Goal: Information Seeking & Learning: Find specific fact

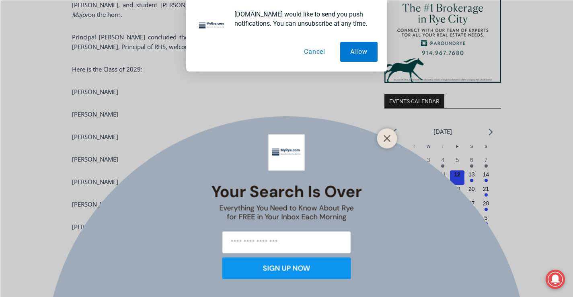
click at [310, 56] on button "Cancel" at bounding box center [314, 52] width 41 height 20
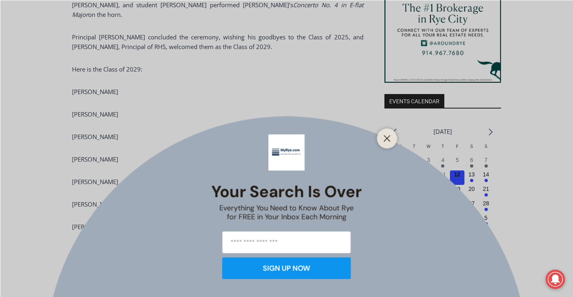
click at [384, 139] on icon "Close" at bounding box center [387, 138] width 7 height 7
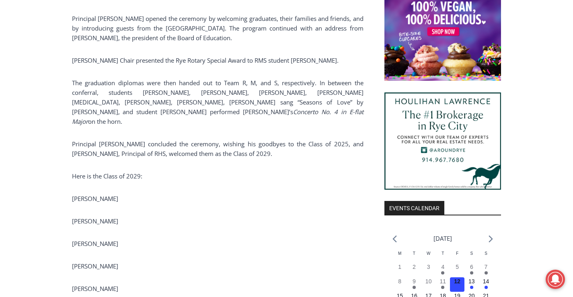
scroll to position [2024, 0]
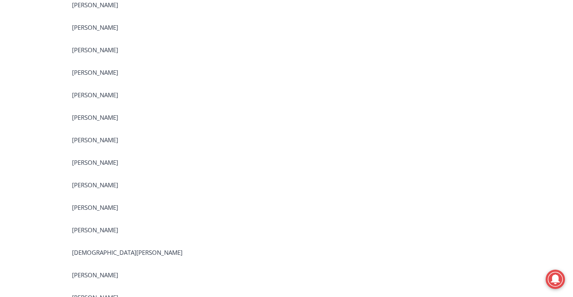
drag, startPoint x: 102, startPoint y: 150, endPoint x: 90, endPoint y: 152, distance: 12.6
click at [101, 181] on span "[PERSON_NAME]" at bounding box center [95, 185] width 46 height 8
click at [86, 181] on span "[PERSON_NAME]" at bounding box center [95, 185] width 46 height 8
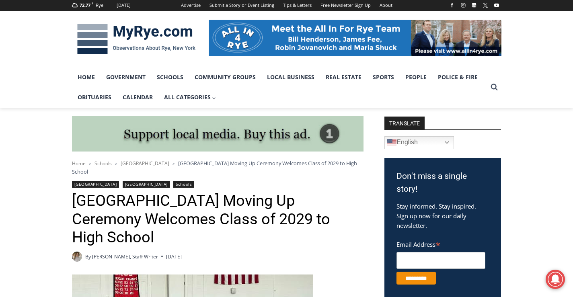
scroll to position [214, 0]
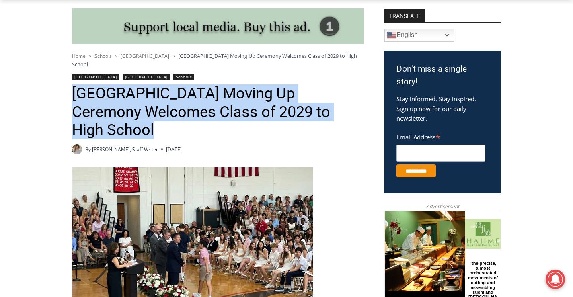
drag, startPoint x: 72, startPoint y: 84, endPoint x: 344, endPoint y: 99, distance: 272.7
copy h1 "[GEOGRAPHIC_DATA] Moving Up Ceremony Welcomes Class of 2029 to High School"
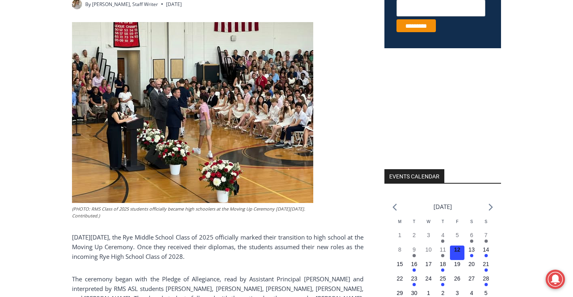
click at [217, 83] on img at bounding box center [192, 112] width 241 height 181
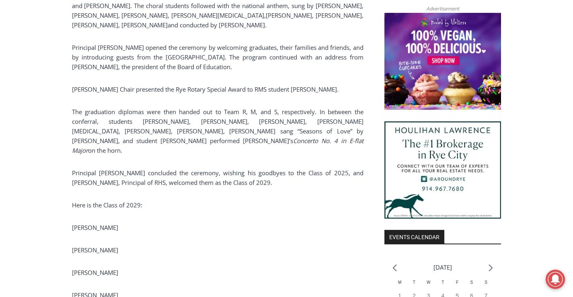
scroll to position [574, 0]
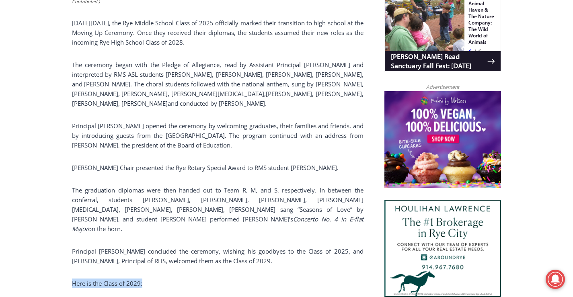
drag, startPoint x: 70, startPoint y: 246, endPoint x: 148, endPoint y: 248, distance: 78.1
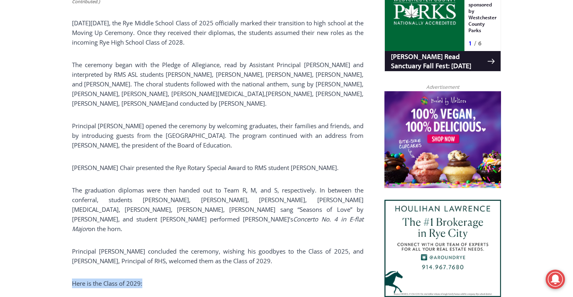
copy span "Here is the Class of 2029:"
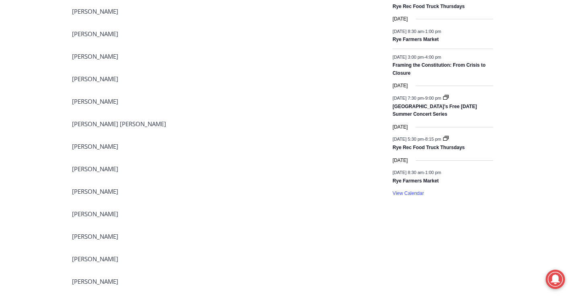
scroll to position [1003, 0]
